Goal: Transaction & Acquisition: Obtain resource

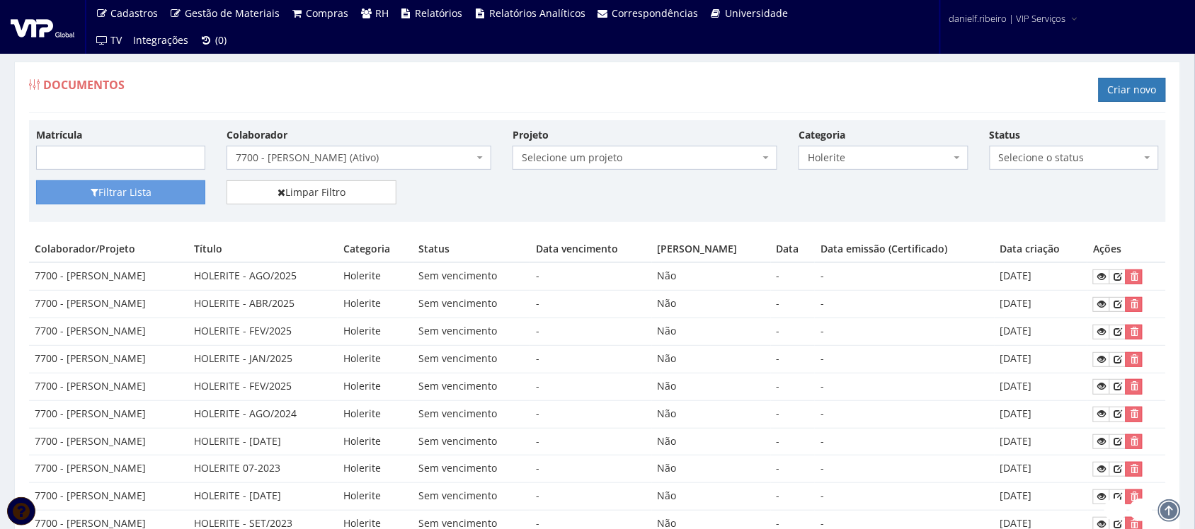
click at [297, 160] on span "7700 - ALMIR MIRANDA SILVANO (Ativo)" at bounding box center [355, 158] width 238 height 14
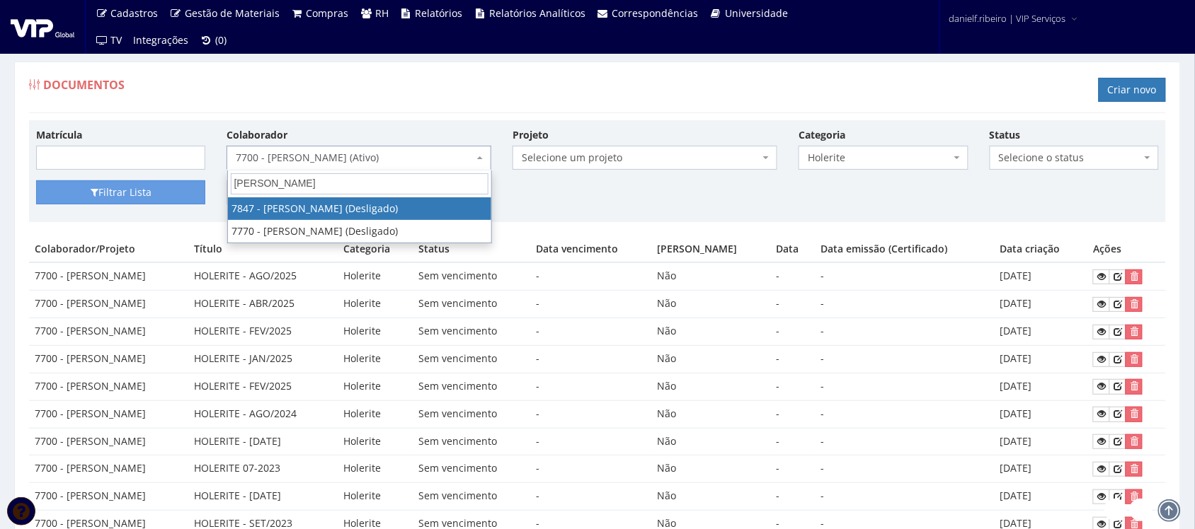
type input "luis gustavo"
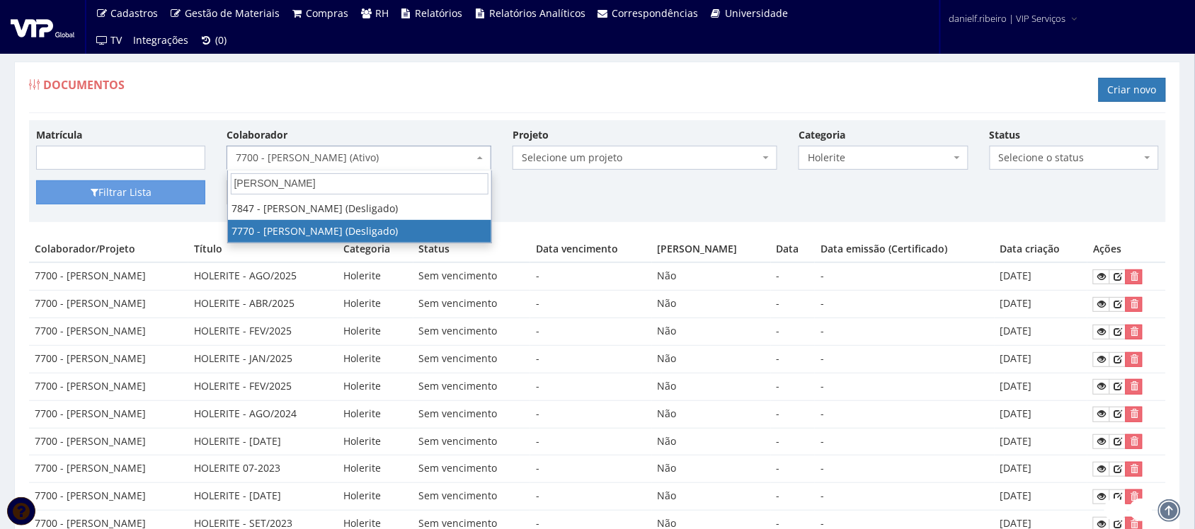
select select "2457"
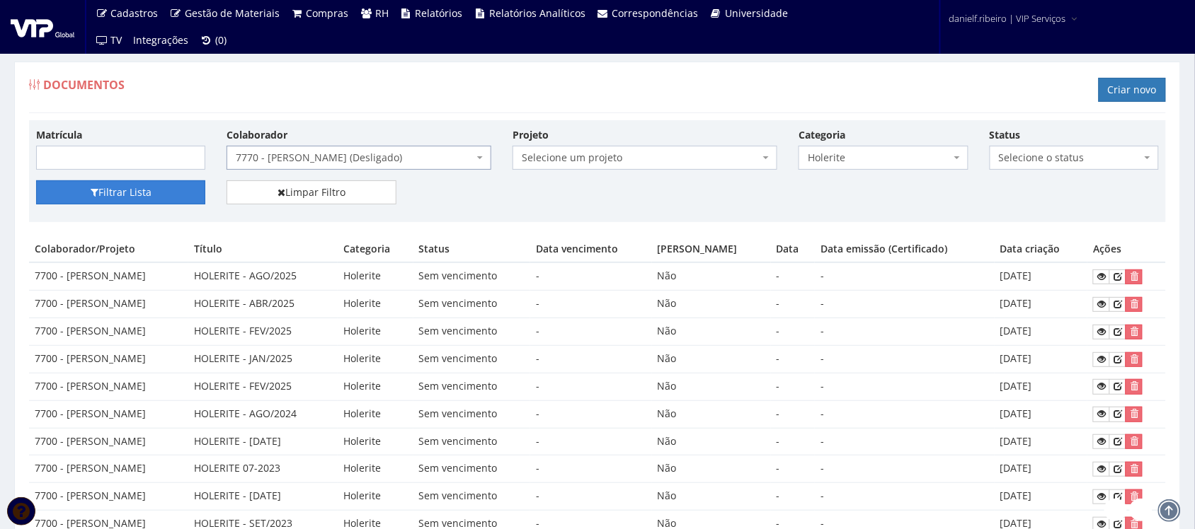
click at [146, 189] on button "Filtrar Lista" at bounding box center [120, 192] width 169 height 24
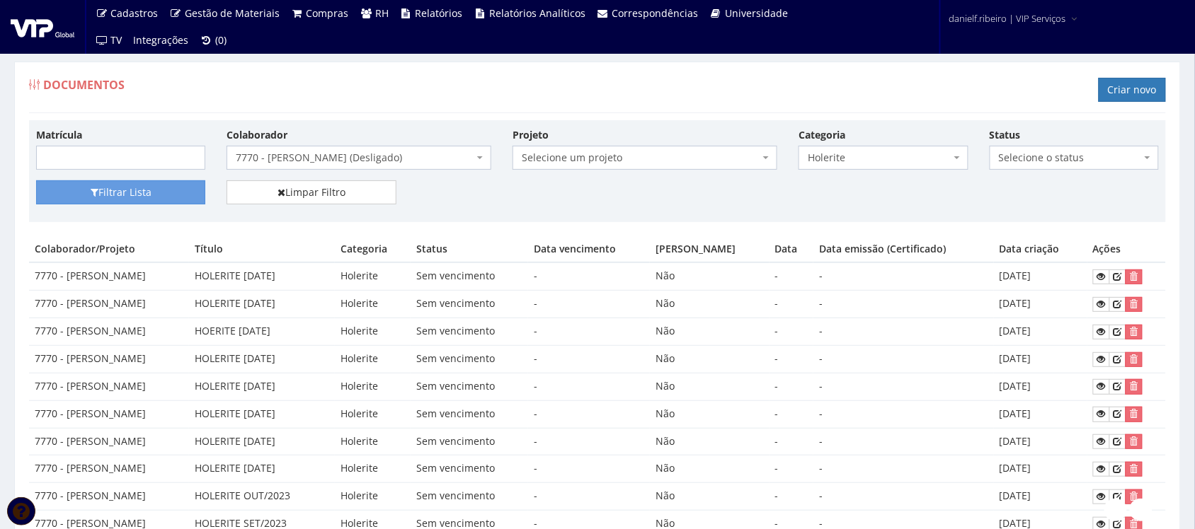
click at [383, 152] on span "7770 - [PERSON_NAME] (Desligado)" at bounding box center [355, 158] width 238 height 14
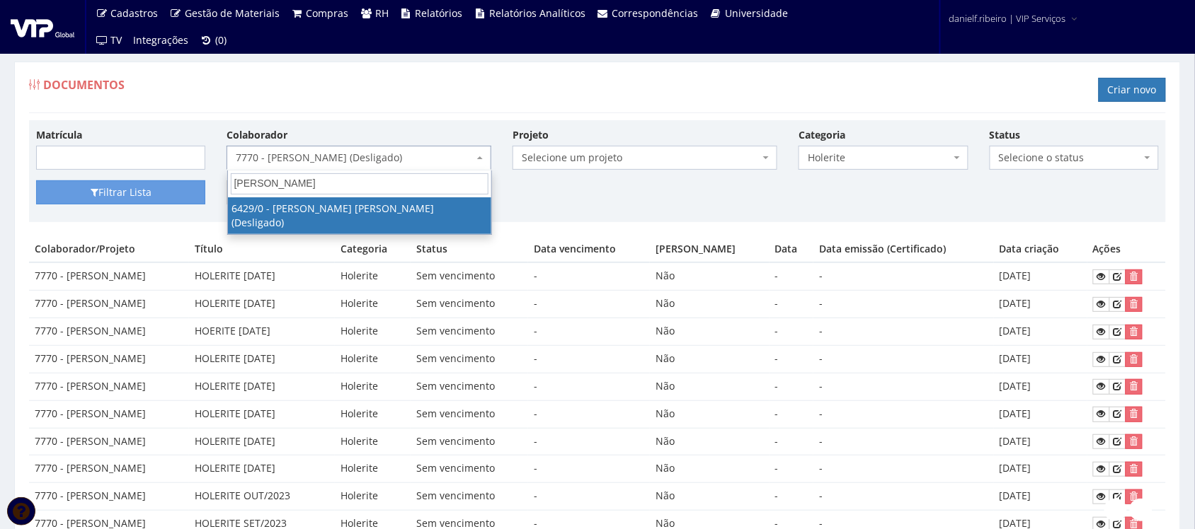
type input "anderson luiz"
select select "63"
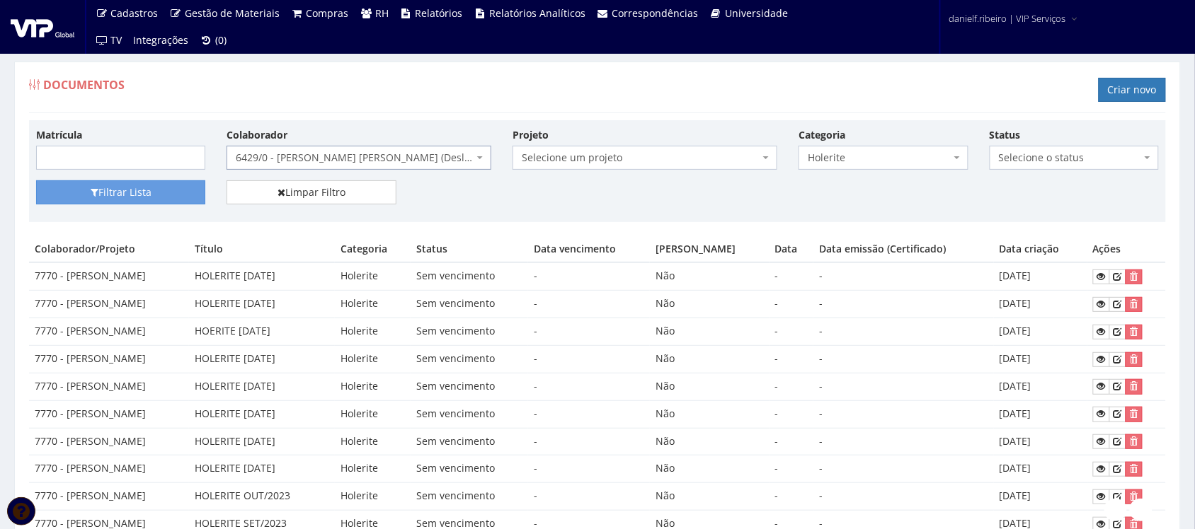
click at [383, 152] on span "6429/0 - ANDERSON LUIZ PAULINO DA SILVA (Desligado)" at bounding box center [355, 158] width 238 height 14
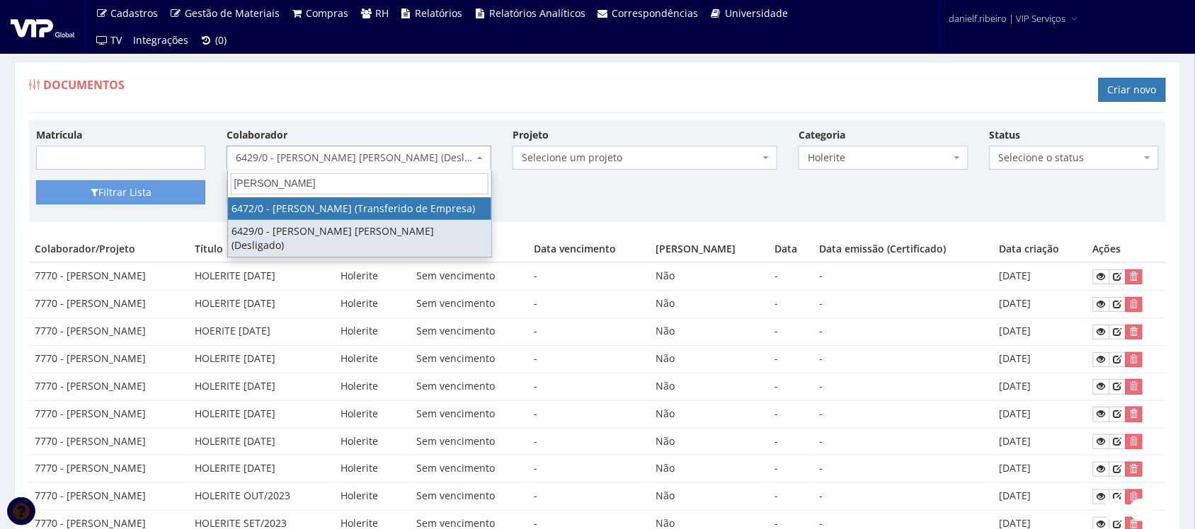
type input "anderson lu"
select select "81"
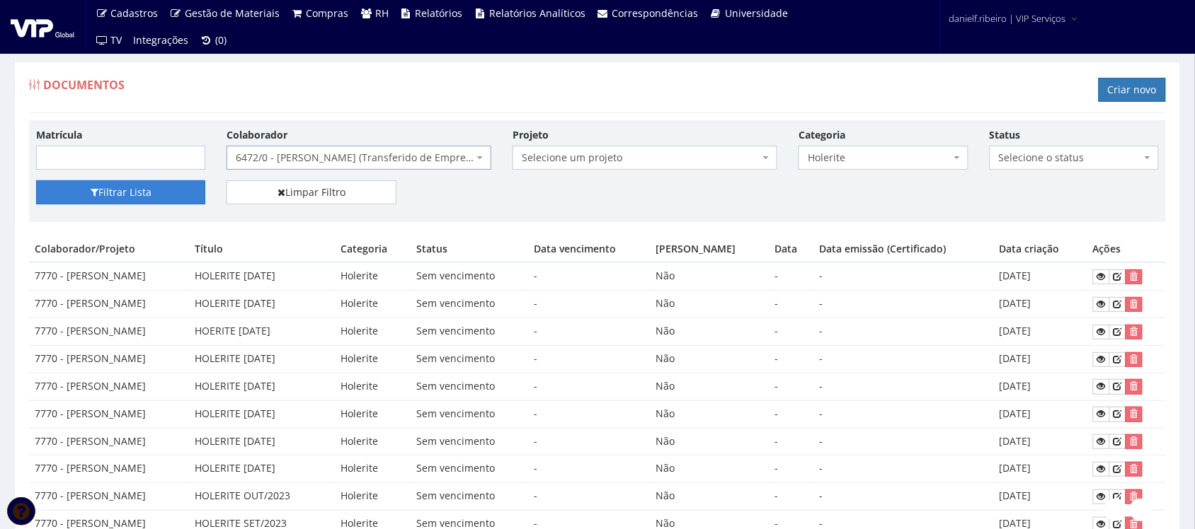
click at [184, 189] on button "Filtrar Lista" at bounding box center [120, 192] width 169 height 24
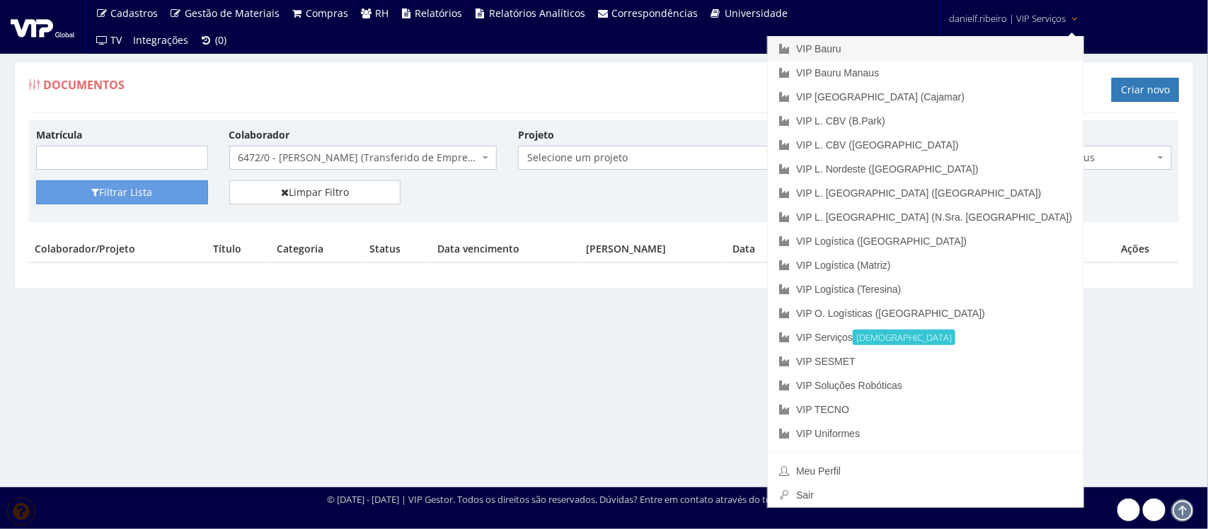
click at [977, 47] on link "VIP Bauru" at bounding box center [926, 49] width 316 height 24
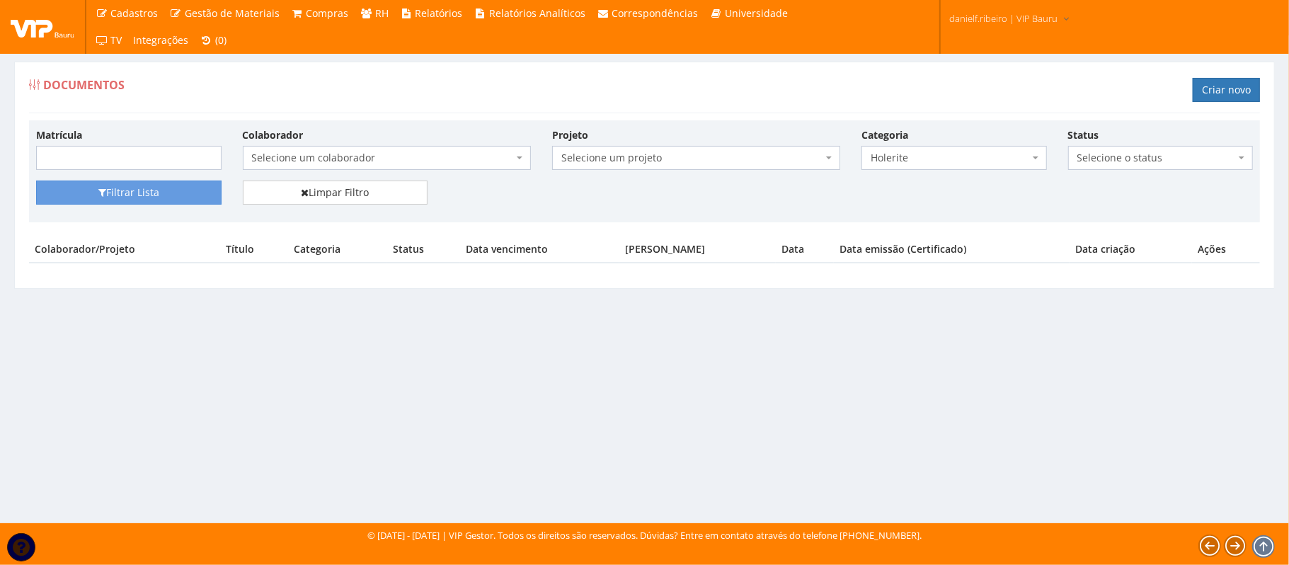
click at [341, 160] on span "Selecione um colaborador" at bounding box center [382, 158] width 261 height 14
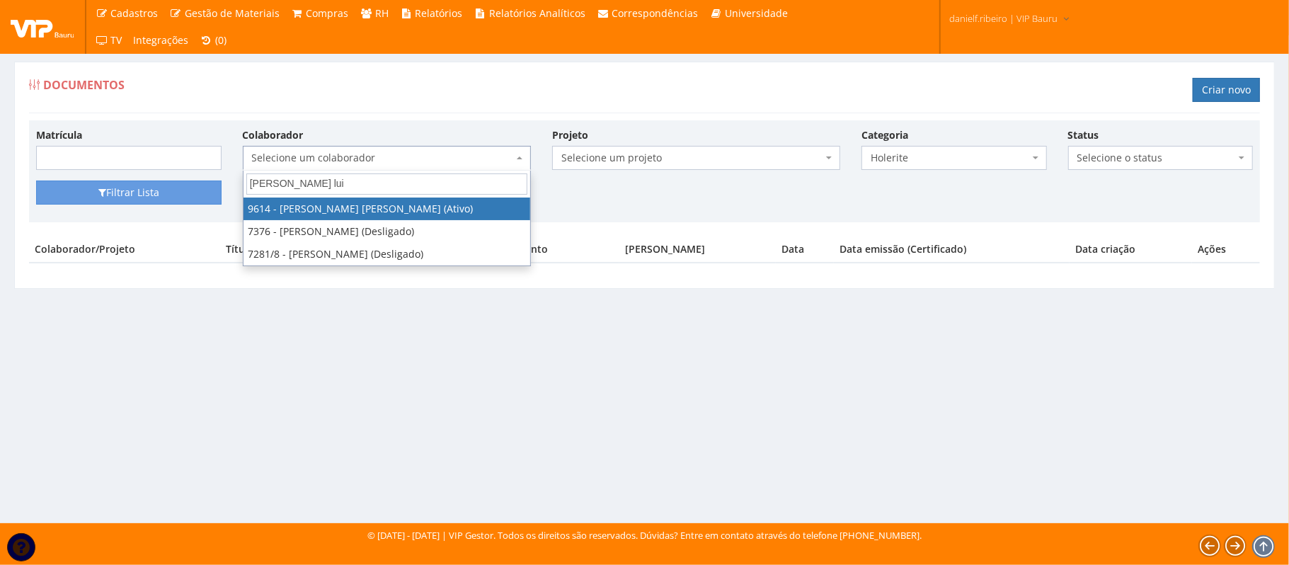
type input "anderson luis"
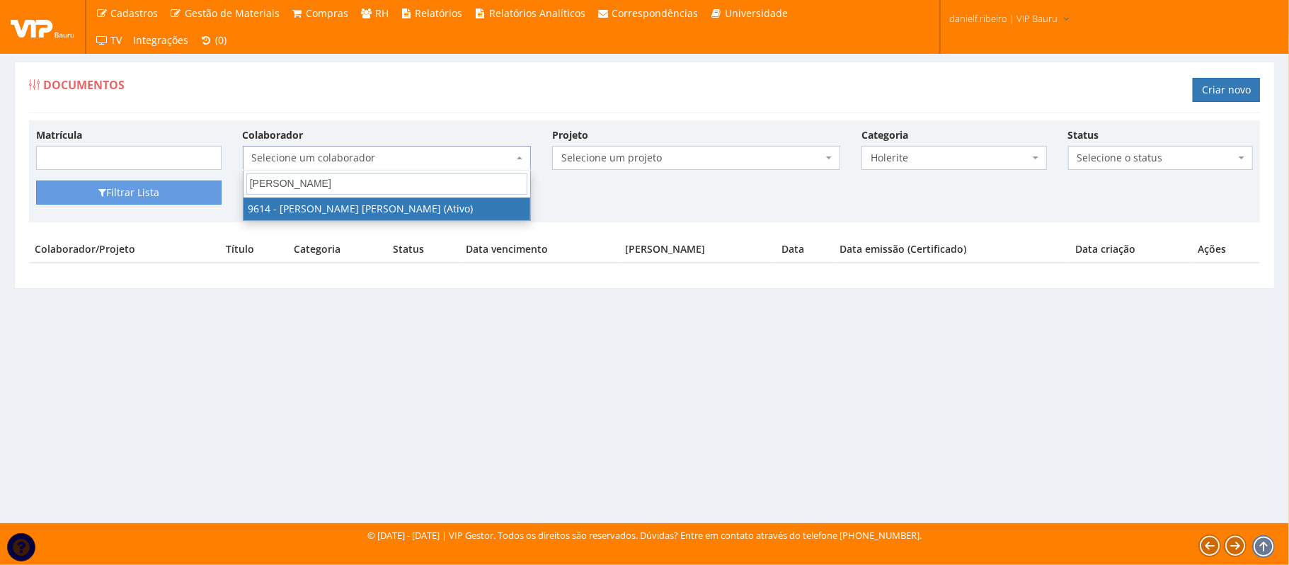
select select "3784"
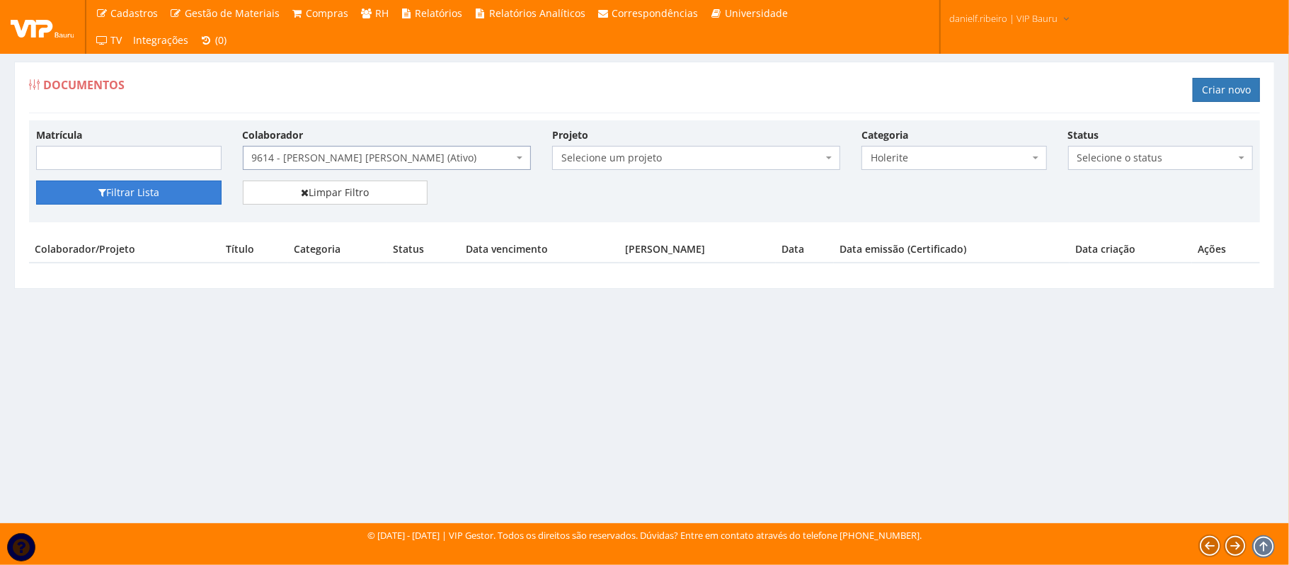
click at [154, 194] on button "Filtrar Lista" at bounding box center [128, 192] width 185 height 24
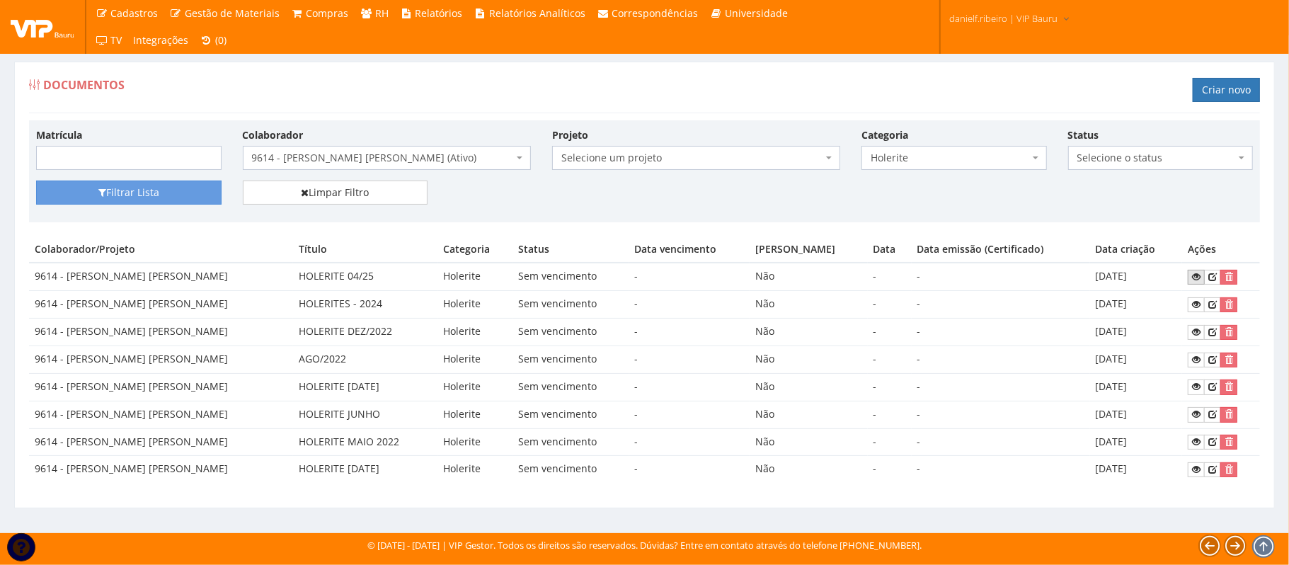
click at [1192, 278] on icon at bounding box center [1196, 277] width 8 height 10
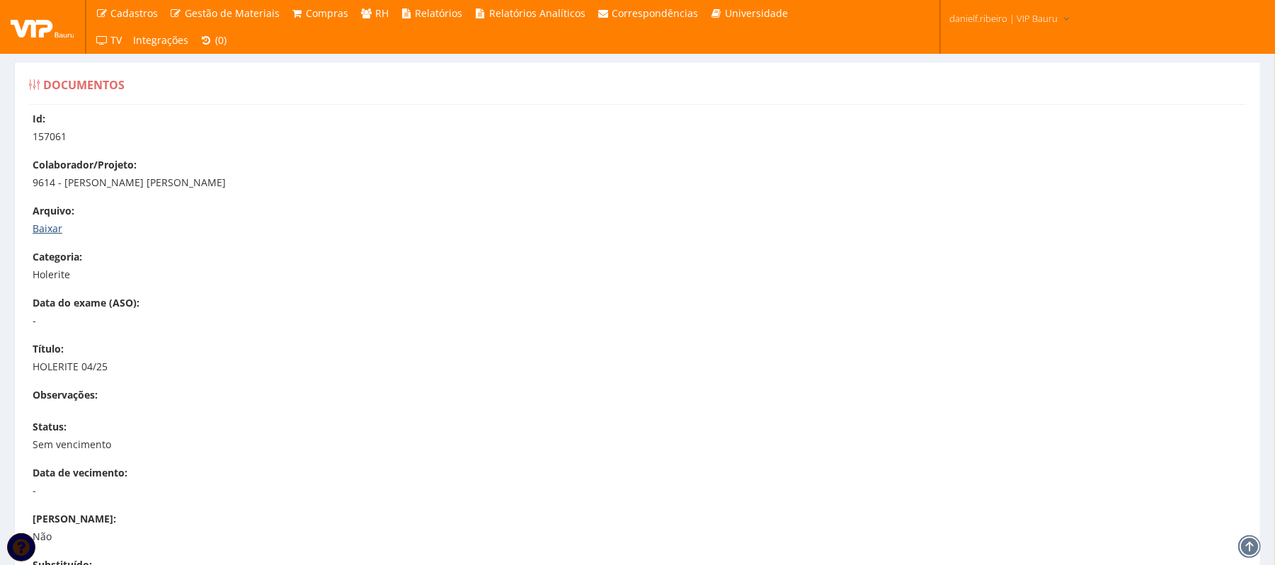
click at [52, 230] on link "Baixar" at bounding box center [48, 228] width 30 height 13
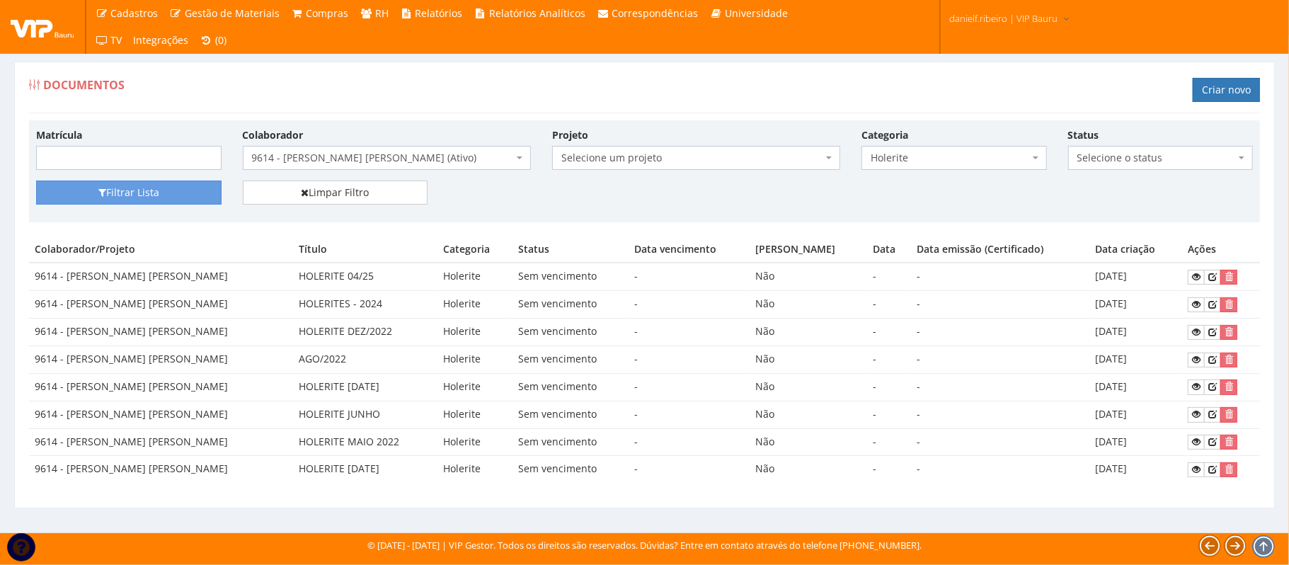
click at [550, 215] on div "Filtrar Lista Limpar Filtro" at bounding box center [644, 197] width 1238 height 35
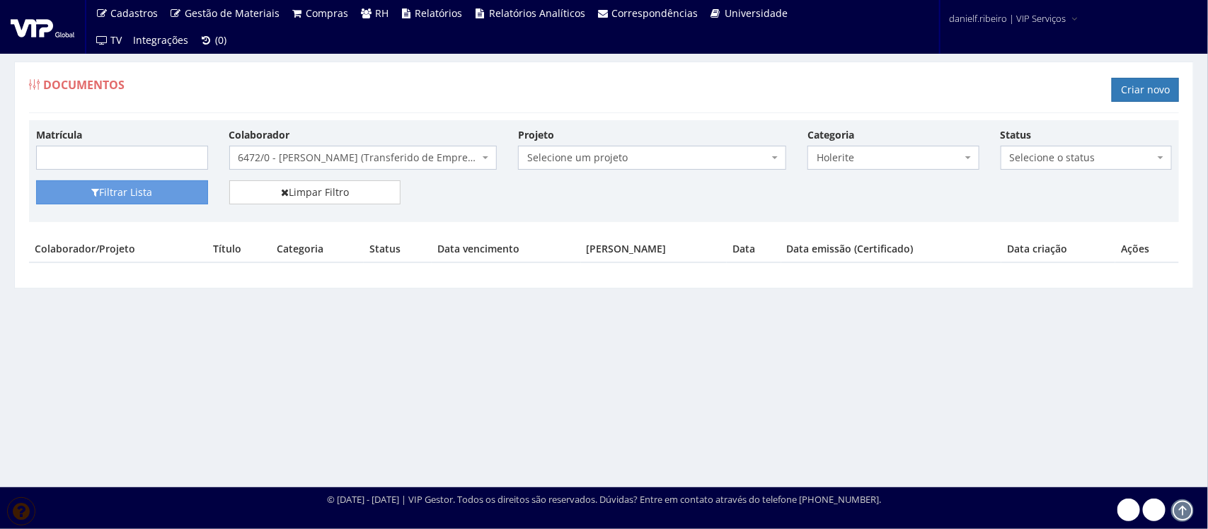
click at [303, 151] on span "6472/0 - [PERSON_NAME] (Transferido de Empresa)" at bounding box center [363, 158] width 268 height 24
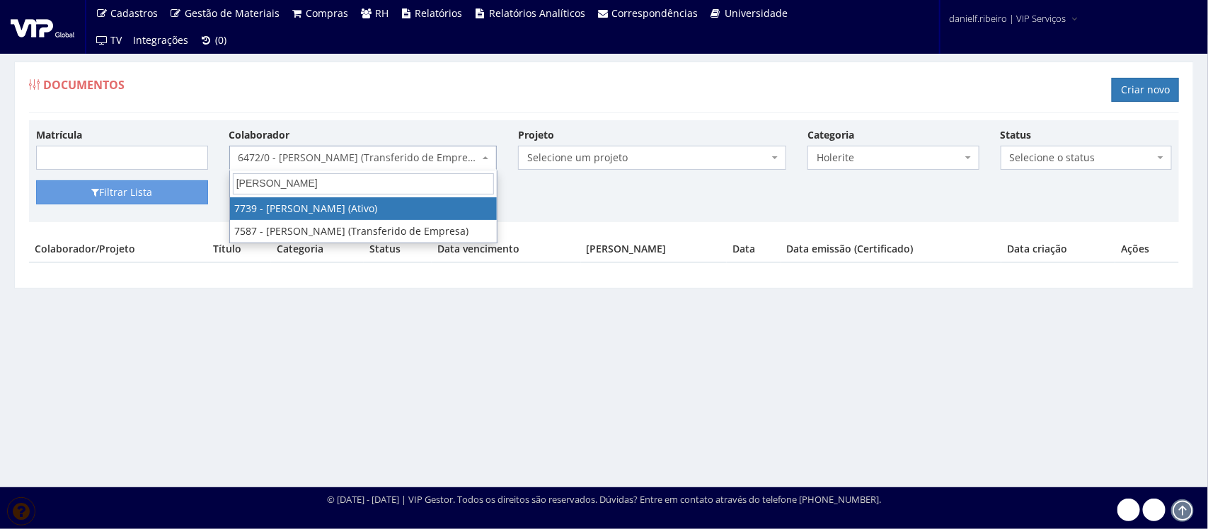
type input "[PERSON_NAME]"
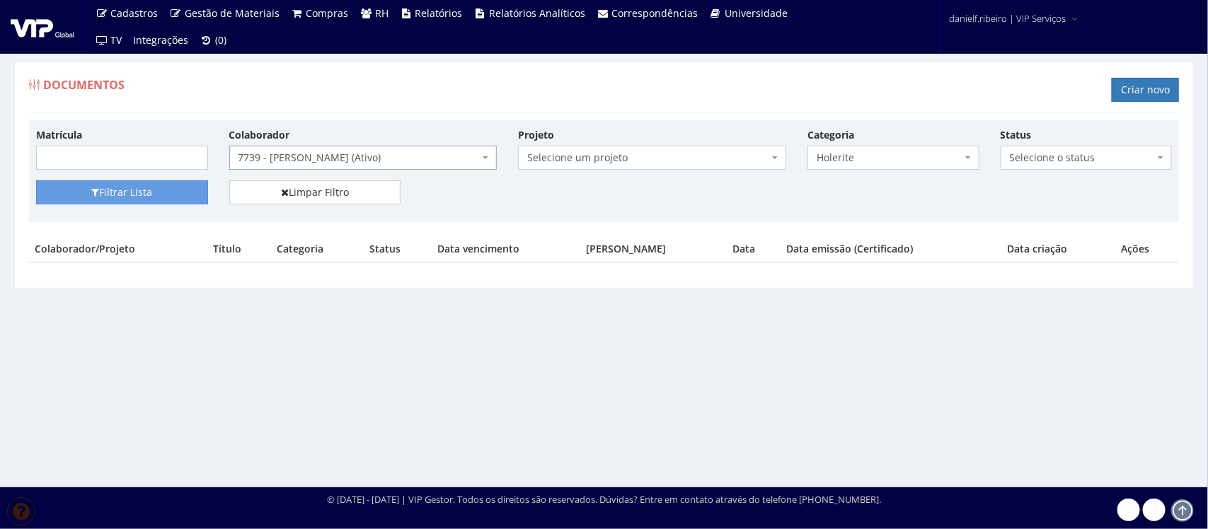
select select "2332"
click at [151, 202] on button "Filtrar Lista" at bounding box center [122, 192] width 172 height 24
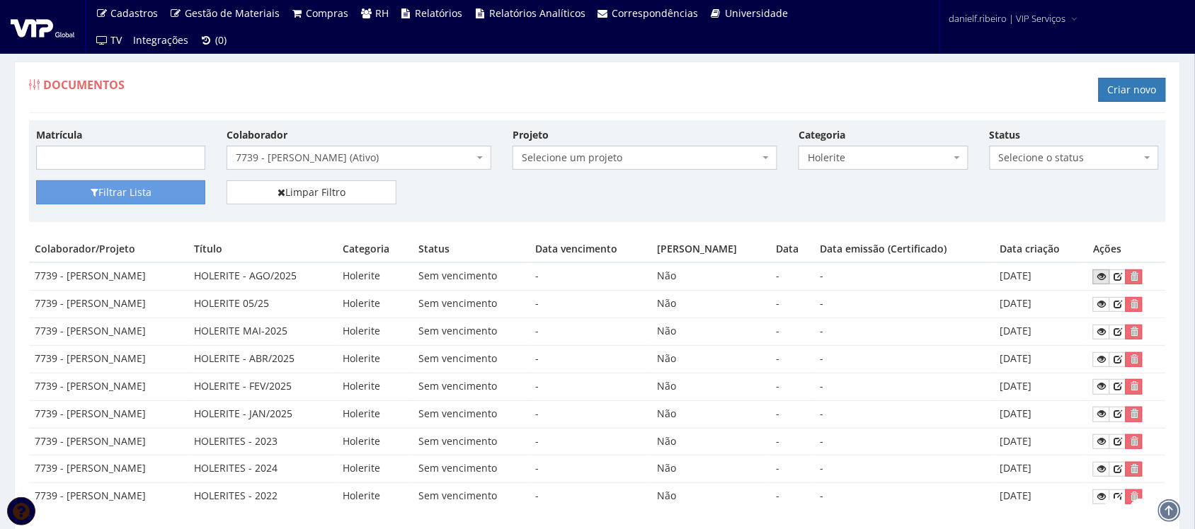
click at [1105, 277] on icon at bounding box center [1101, 277] width 8 height 10
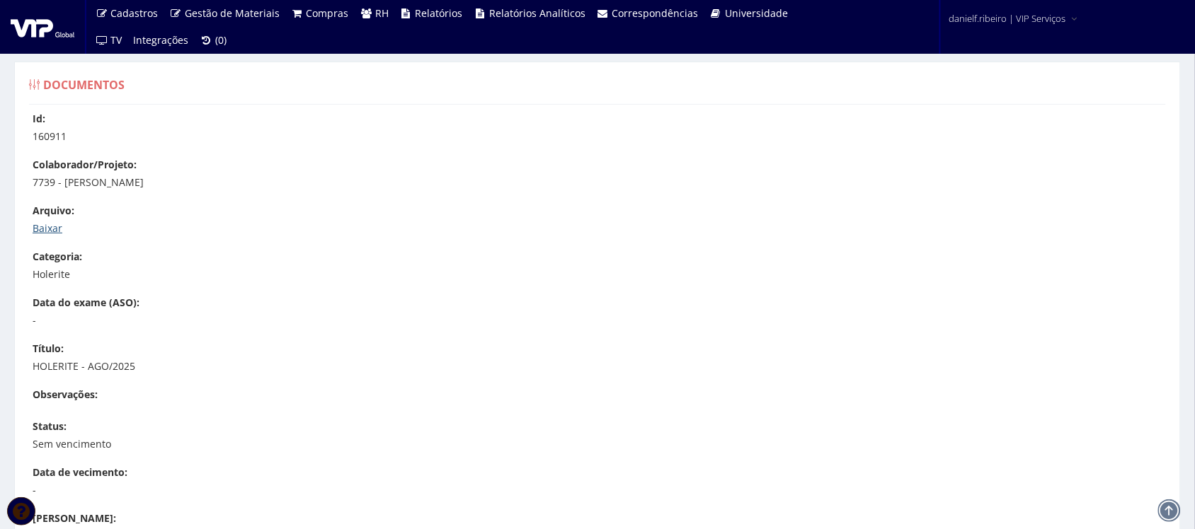
click at [45, 234] on link "Baixar" at bounding box center [48, 228] width 30 height 13
